Goal: Information Seeking & Learning: Learn about a topic

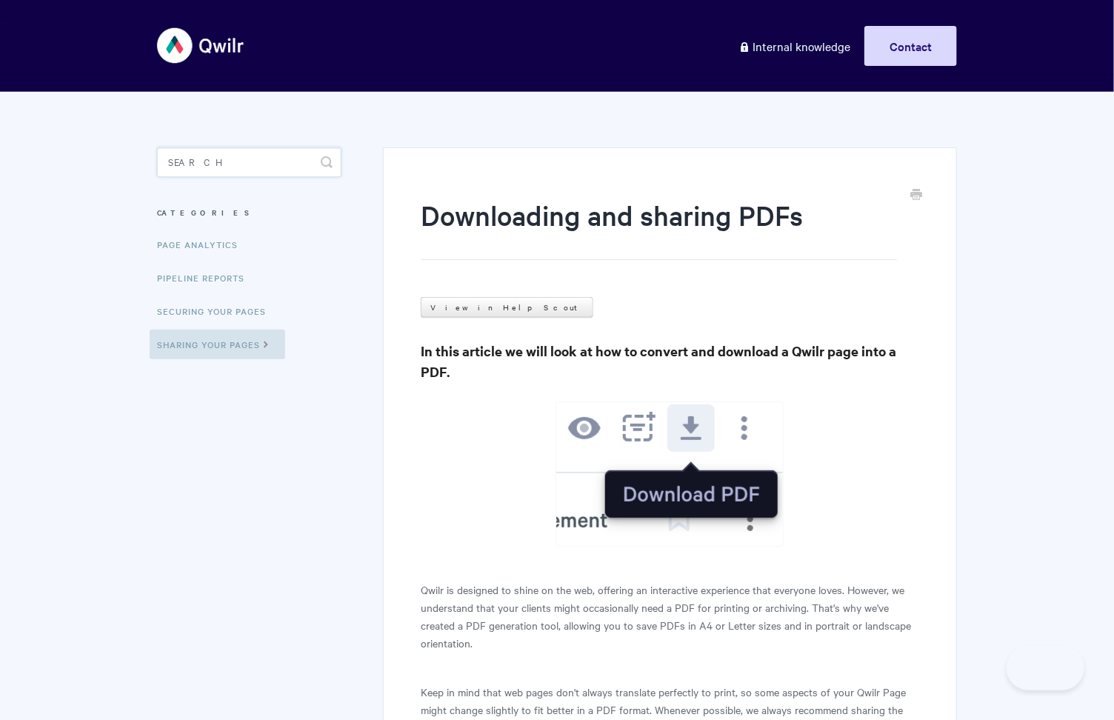
click at [272, 173] on input "Search" at bounding box center [249, 162] width 184 height 30
type input "hubspot"
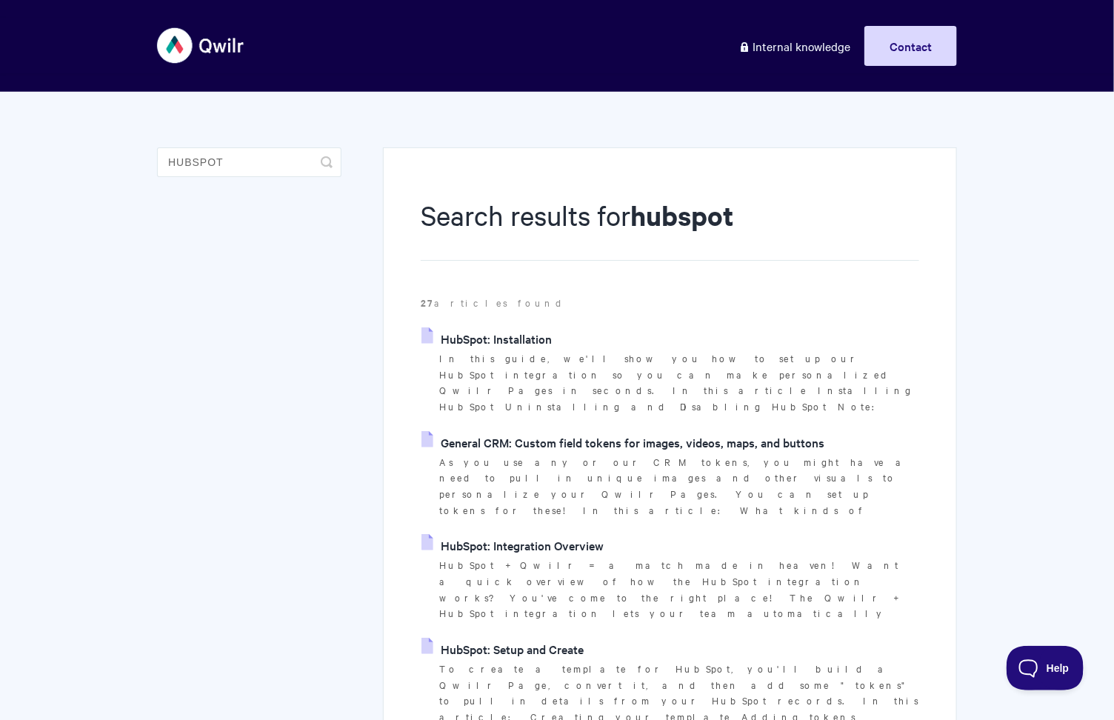
click at [532, 342] on link "HubSpot: Installation" at bounding box center [487, 338] width 130 height 22
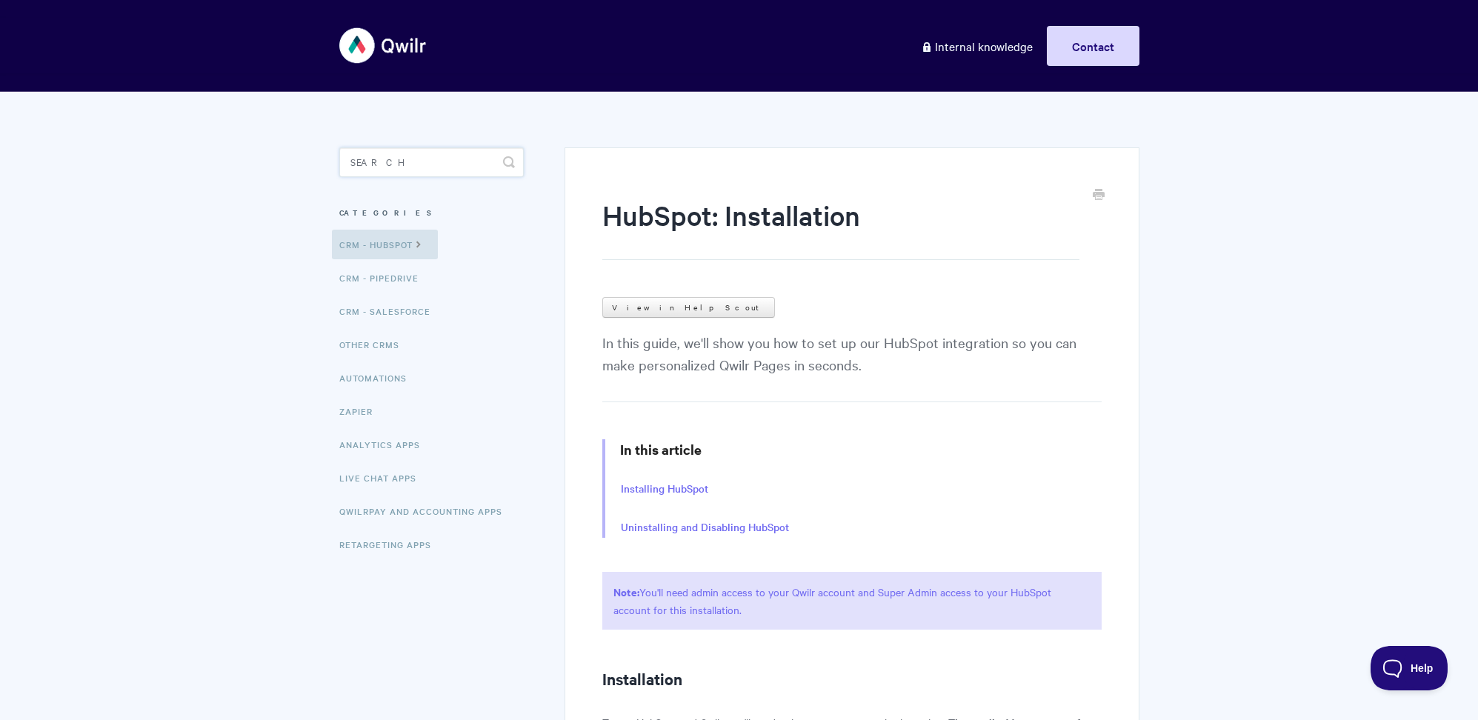
click at [420, 154] on input "Search" at bounding box center [431, 162] width 184 height 30
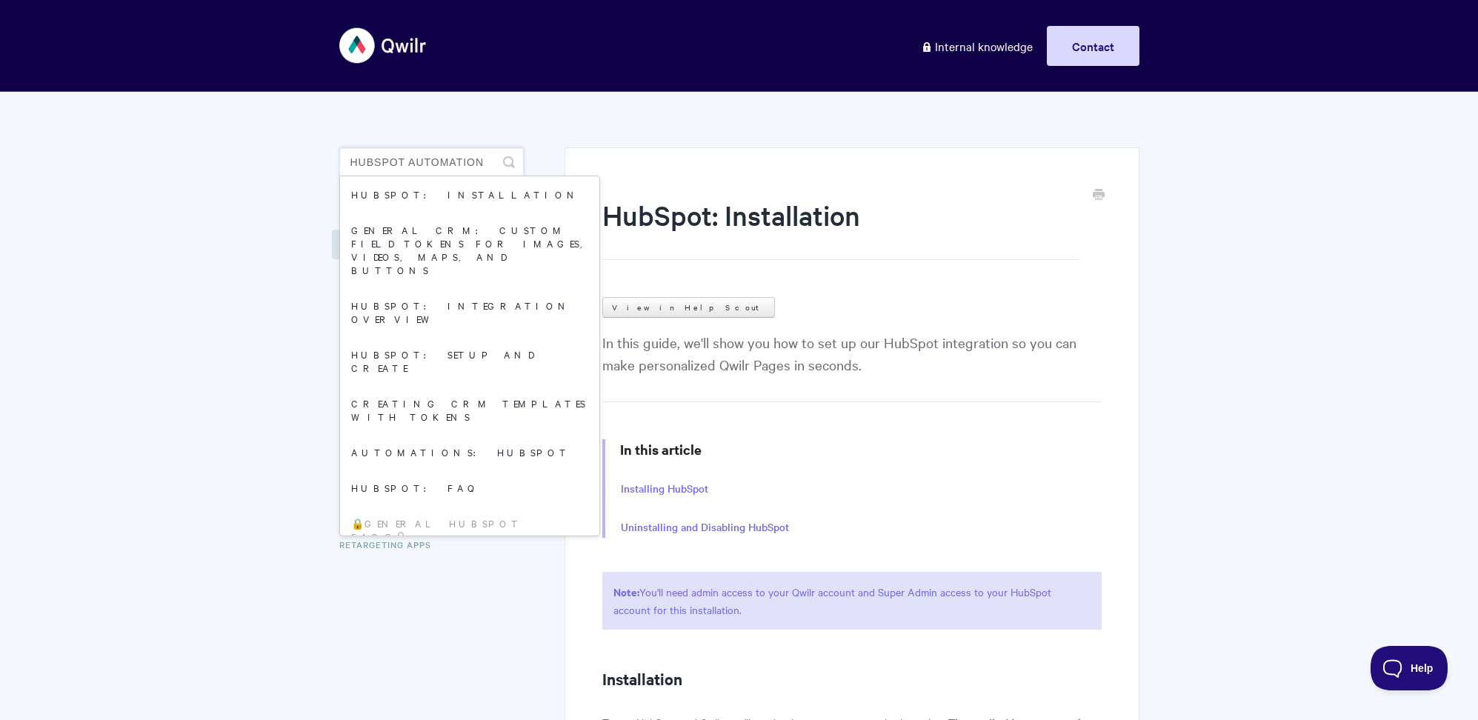
type input "hubspot automation"
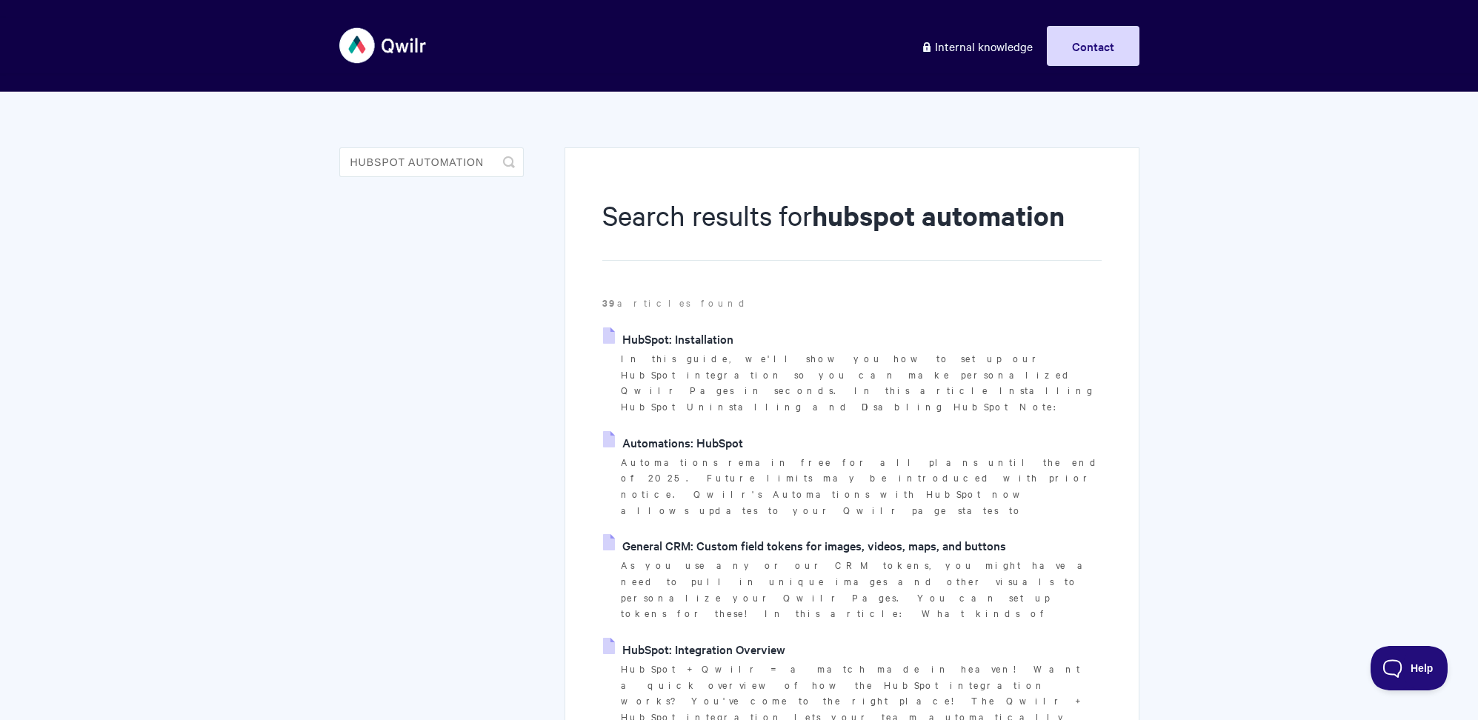
click at [709, 431] on link "Automations: HubSpot" at bounding box center [673, 442] width 140 height 22
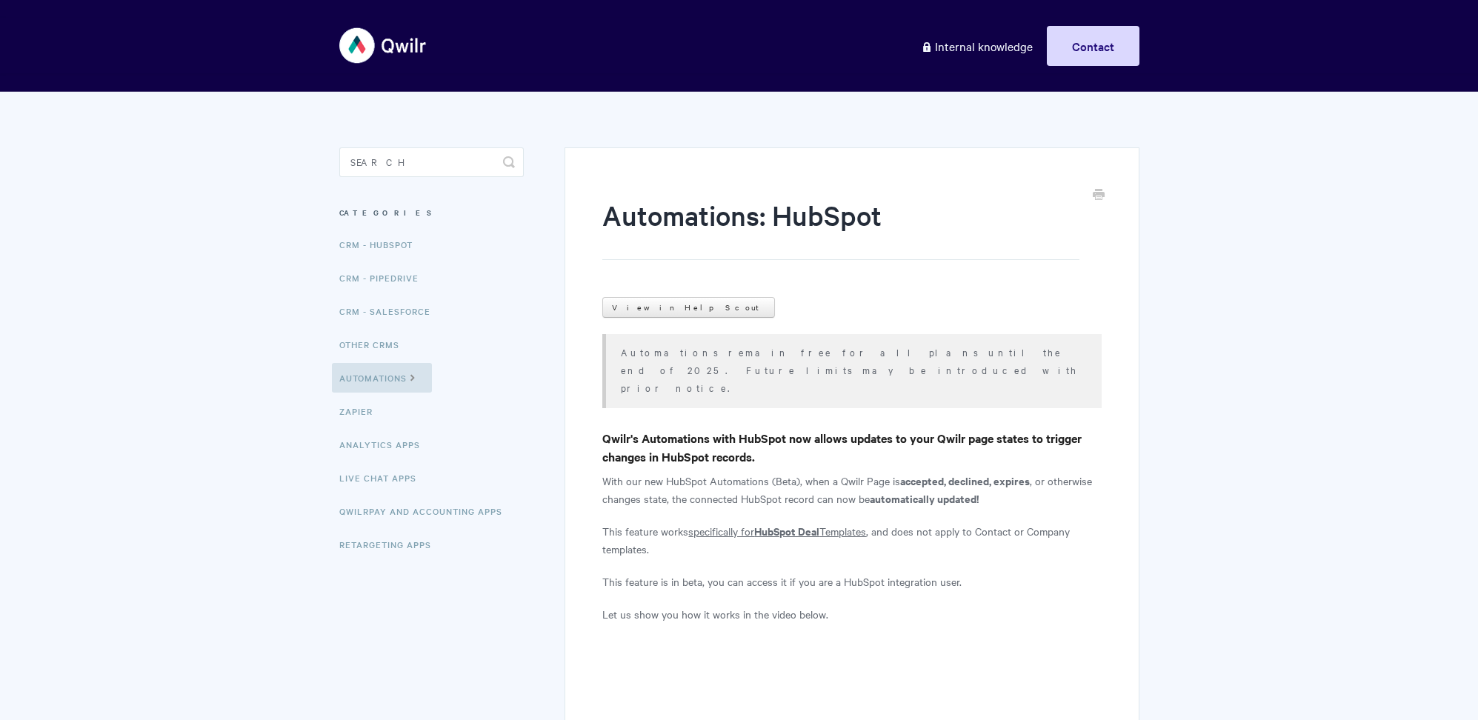
click at [676, 356] on p "Automations remain free for all plans until the end of 2025. Future limits may …" at bounding box center [852, 369] width 462 height 53
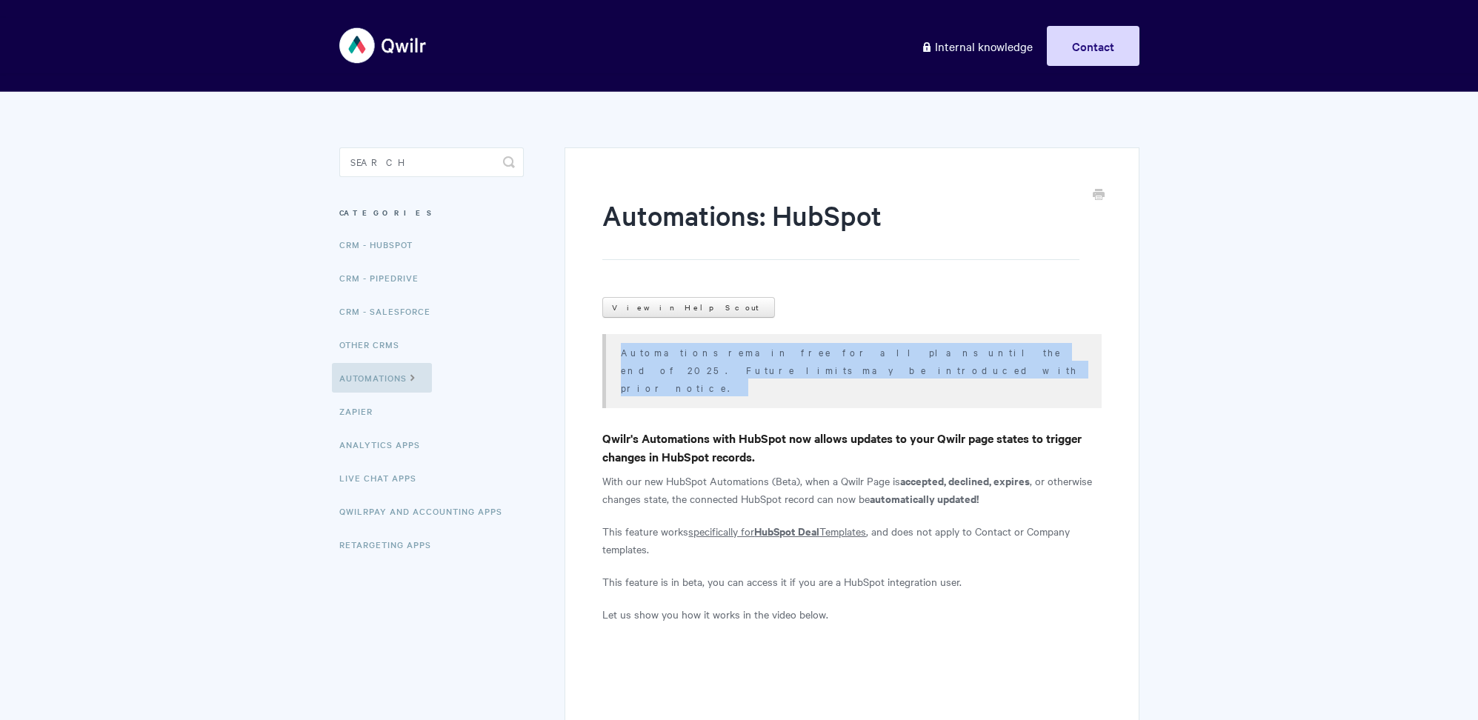
click at [676, 356] on p "Automations remain free for all plans until the end of 2025. Future limits may …" at bounding box center [852, 369] width 462 height 53
copy article "Automations remain free for all plans until the end of 2025. Future limits may …"
